Goal: Task Accomplishment & Management: Complete application form

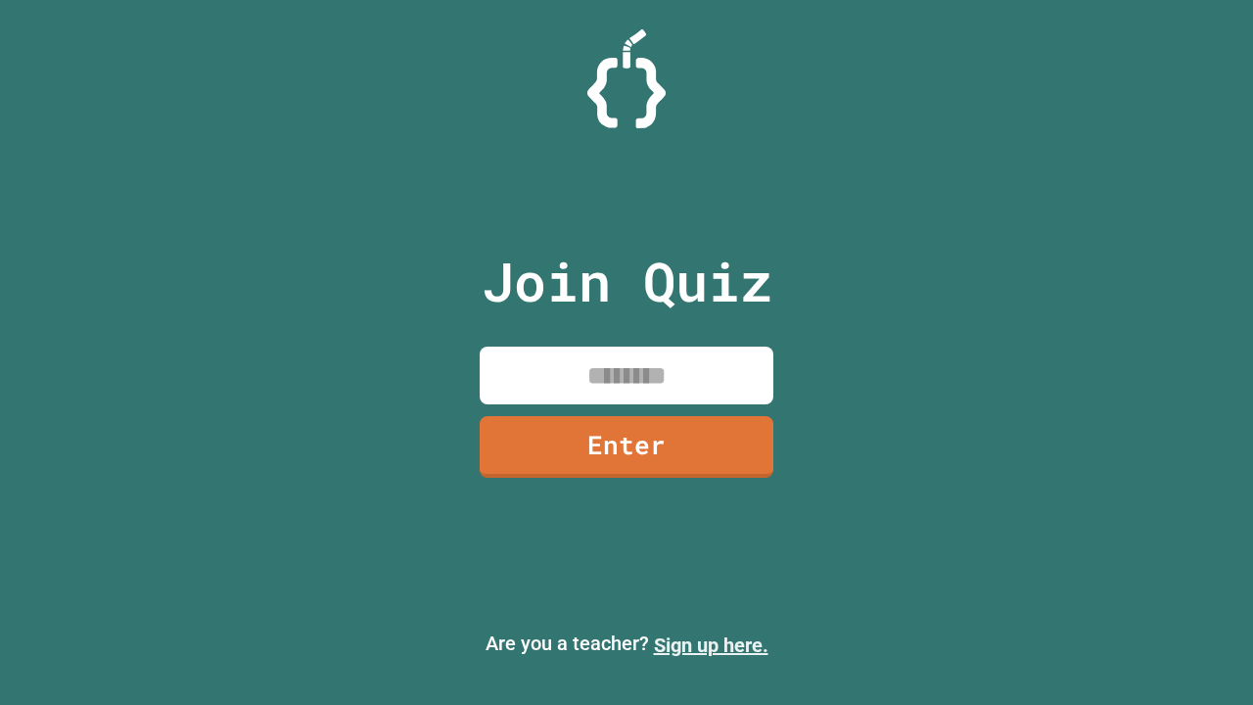
click at [711, 645] on link "Sign up here." at bounding box center [711, 644] width 115 height 23
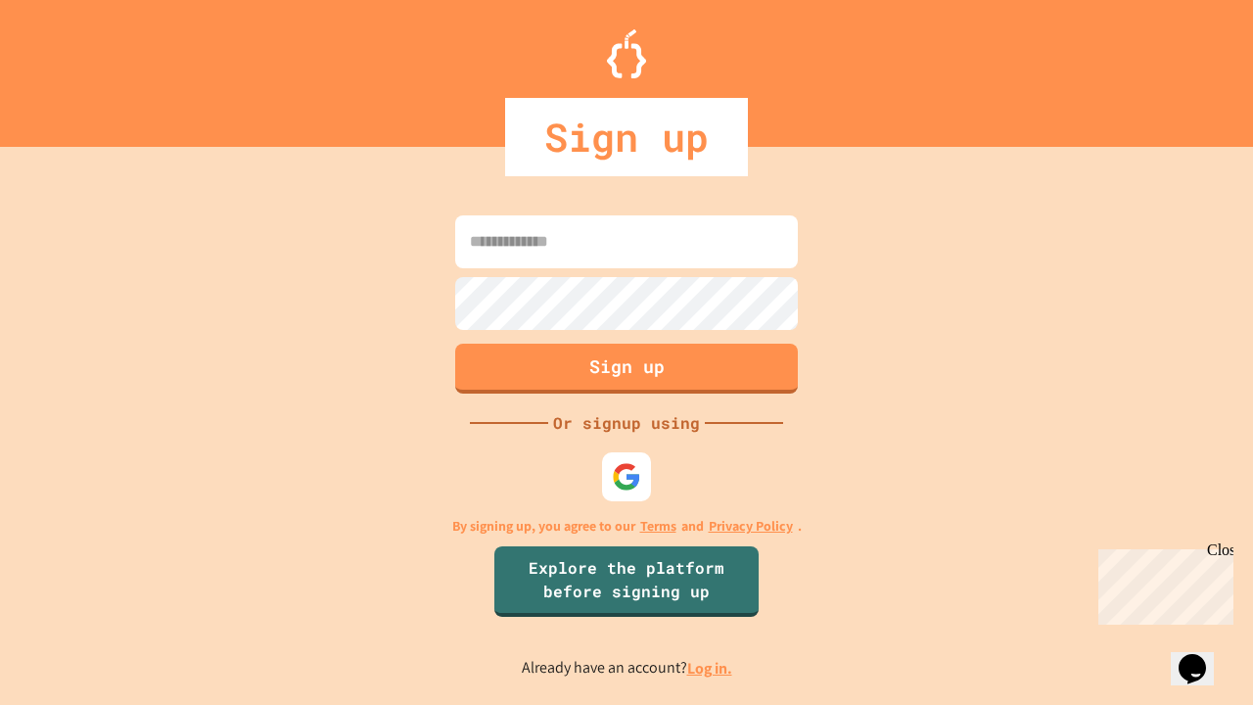
click at [711, 667] on link "Log in." at bounding box center [709, 668] width 45 height 21
